Goal: Find specific page/section: Find specific page/section

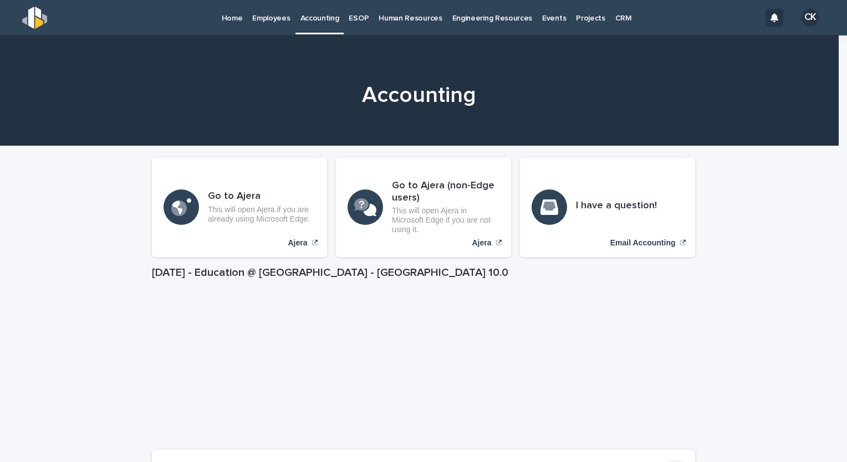
click at [270, 19] on p "Employees" at bounding box center [271, 11] width 38 height 23
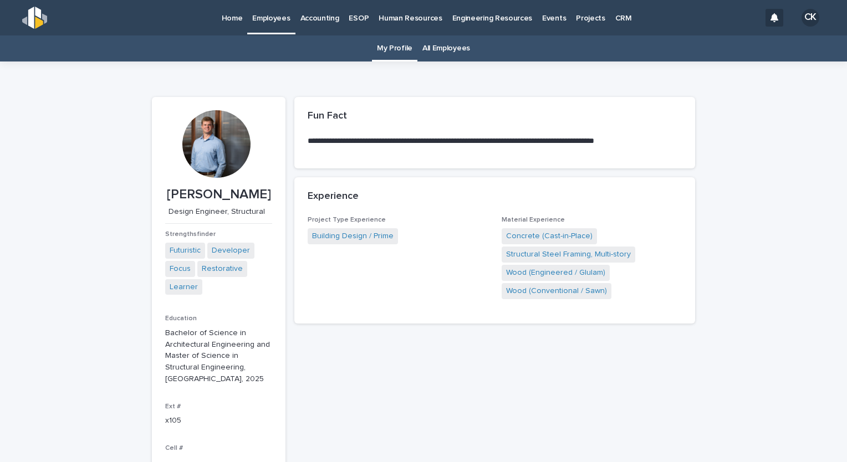
click at [434, 49] on link "All Employees" at bounding box center [446, 48] width 48 height 26
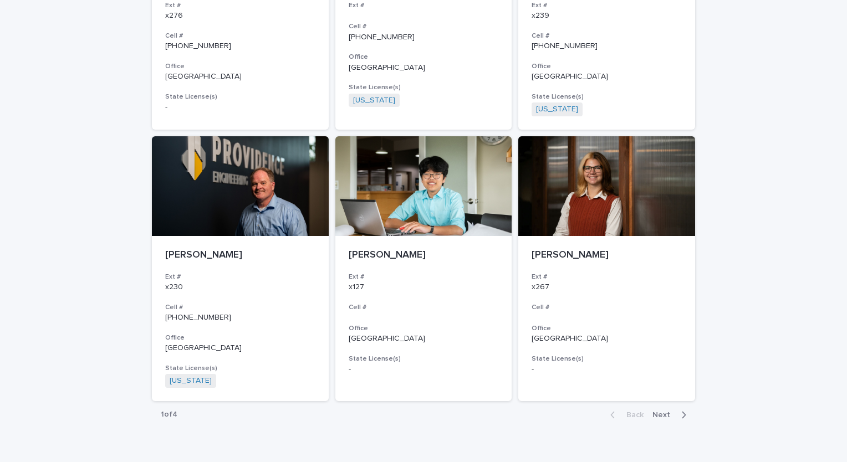
scroll to position [1919, 0]
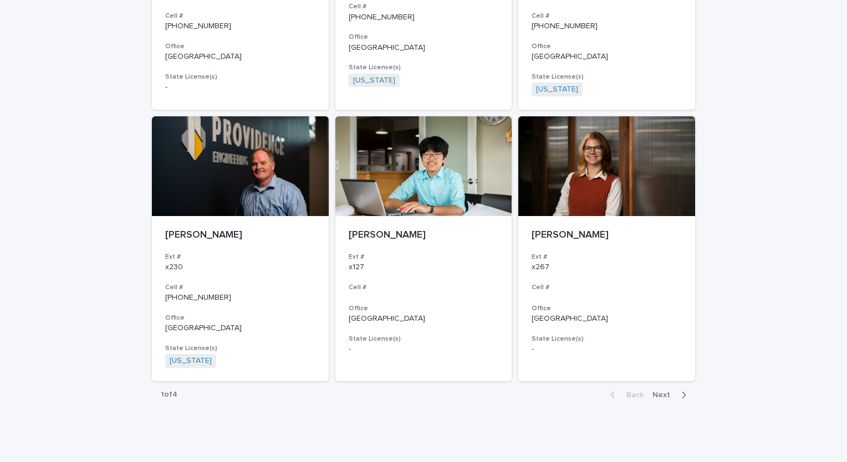
click at [658, 396] on span "Next" at bounding box center [664, 395] width 24 height 8
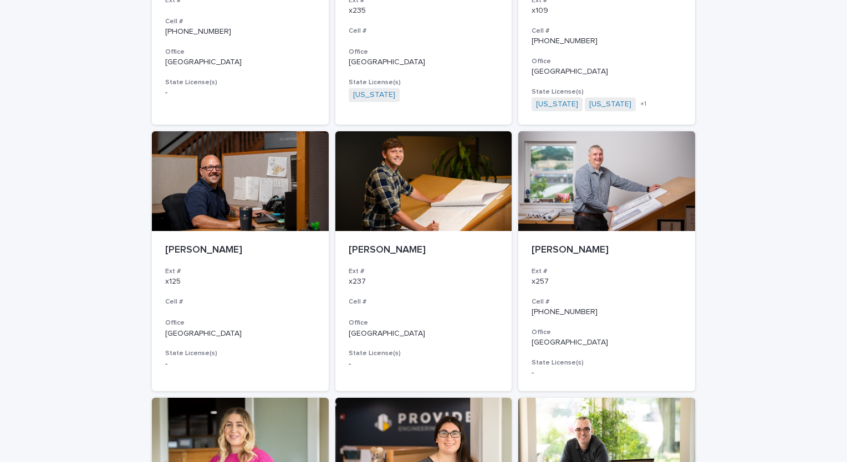
scroll to position [255, 0]
